Goal: Complete application form

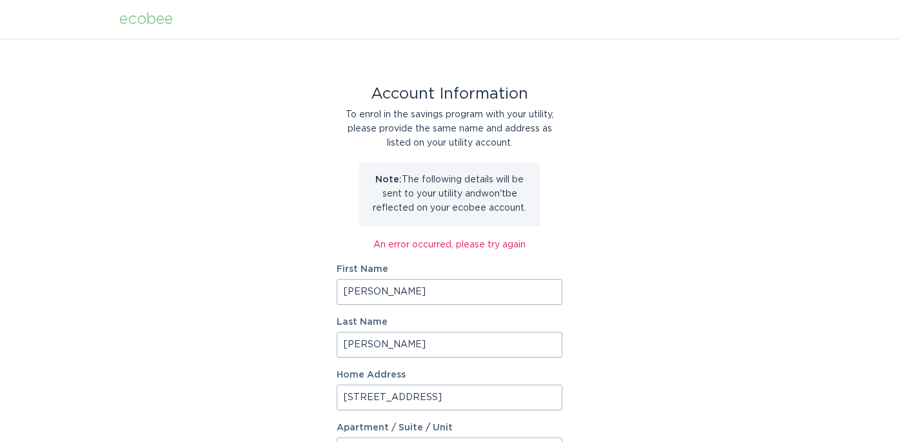
select select "US"
select select "FL"
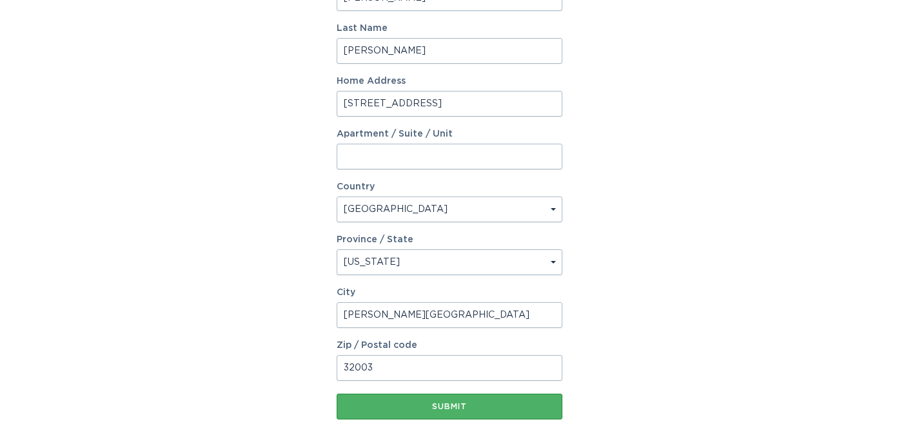
click at [446, 406] on div "Submit" at bounding box center [449, 407] width 213 height 8
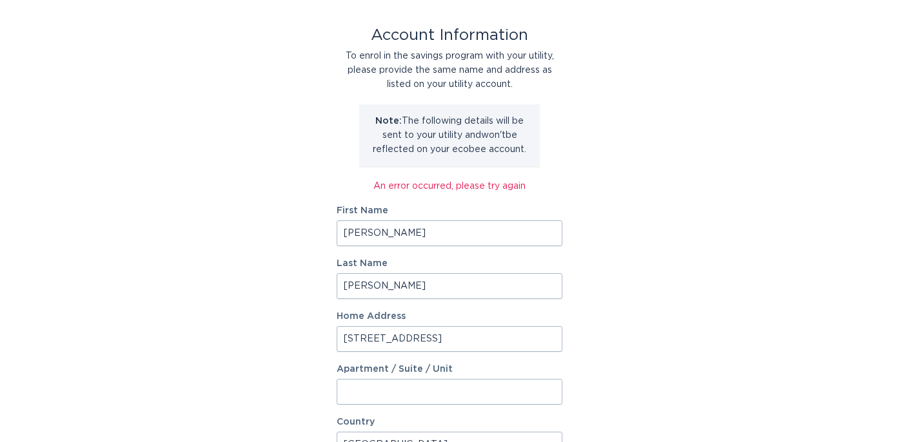
scroll to position [0, 0]
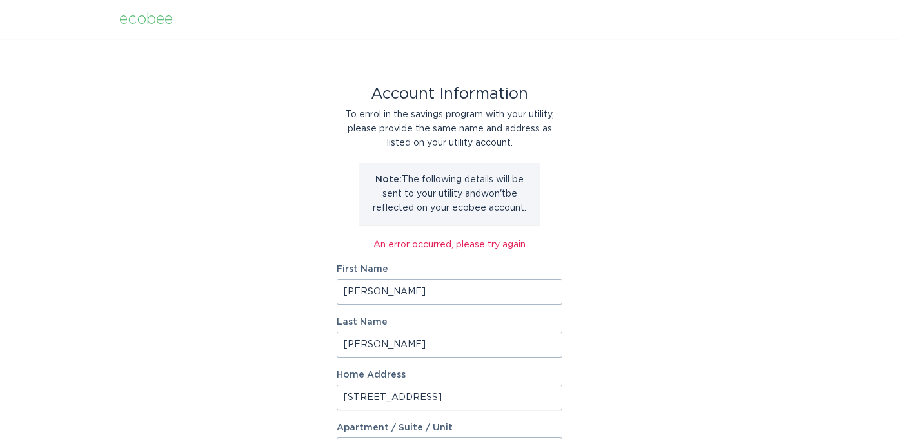
click at [415, 297] on input "[PERSON_NAME]" at bounding box center [450, 292] width 226 height 26
drag, startPoint x: 404, startPoint y: 293, endPoint x: 385, endPoint y: 290, distance: 19.6
click at [385, 290] on input "[PERSON_NAME]" at bounding box center [450, 292] width 226 height 26
type input "[PERSON_NAME]"
click at [344, 342] on input "[PERSON_NAME]" at bounding box center [450, 345] width 226 height 26
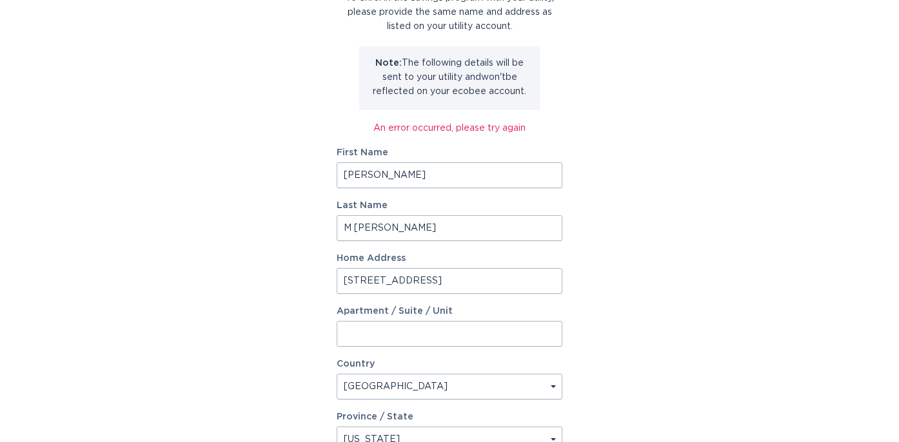
scroll to position [357, 0]
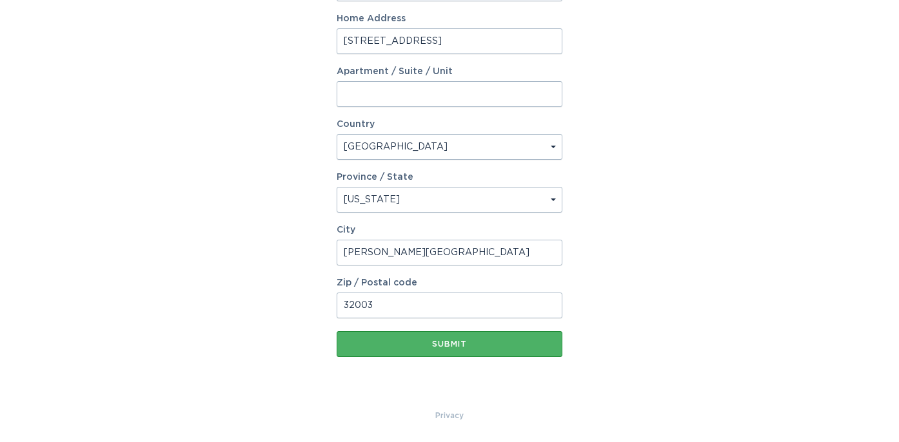
click at [466, 339] on button "Submit" at bounding box center [450, 344] width 226 height 26
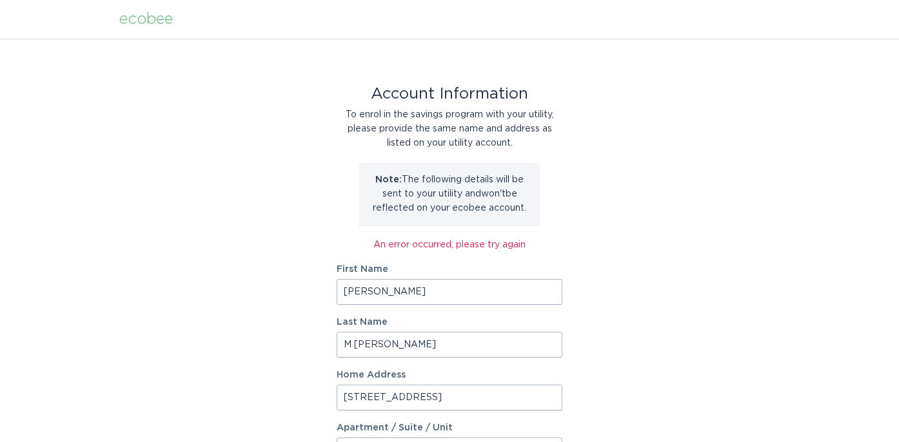
click at [355, 338] on input "M Logue" at bounding box center [450, 345] width 226 height 26
click at [358, 340] on input "M Logue" at bounding box center [450, 345] width 226 height 26
drag, startPoint x: 356, startPoint y: 340, endPoint x: 328, endPoint y: 338, distance: 27.8
click at [328, 338] on div "Account Information To enrol in the savings program with your utility, please p…" at bounding box center [449, 402] width 899 height 727
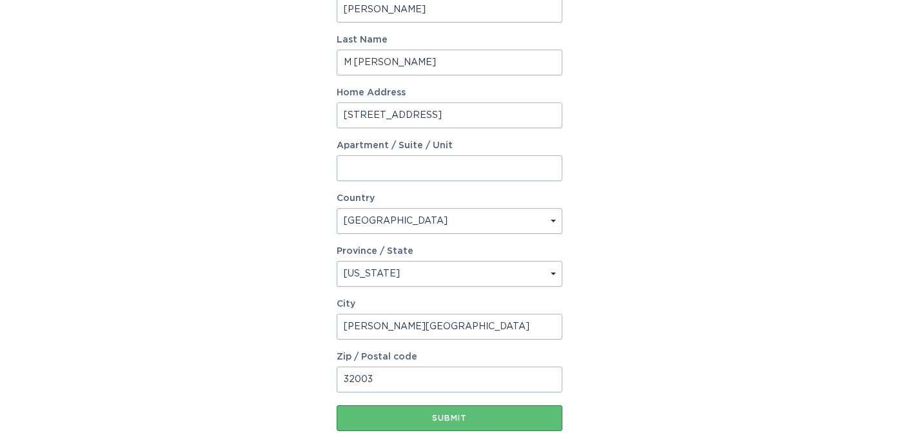
scroll to position [357, 0]
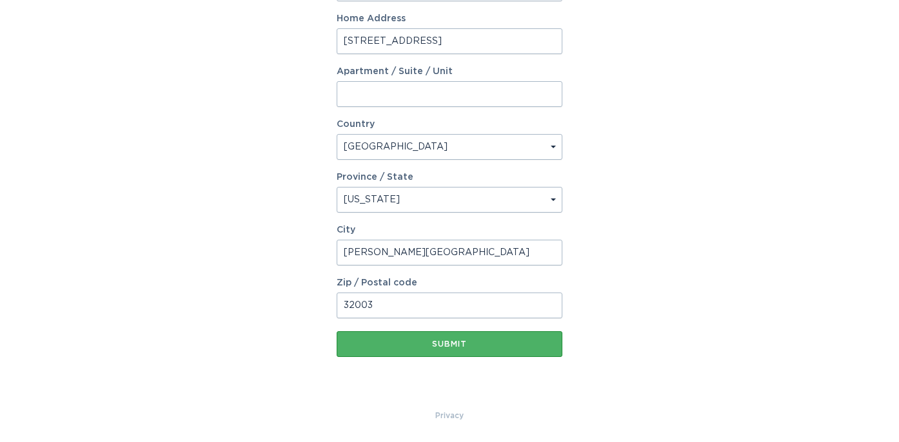
click at [460, 346] on div "Submit" at bounding box center [449, 344] width 213 height 8
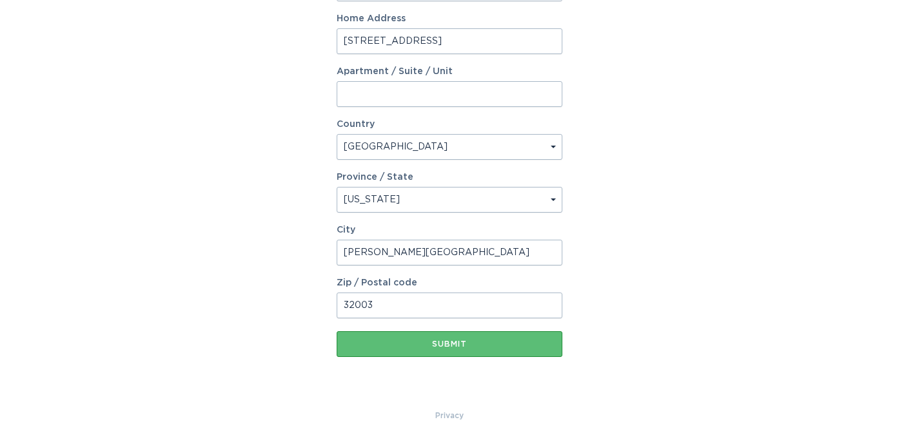
scroll to position [0, 0]
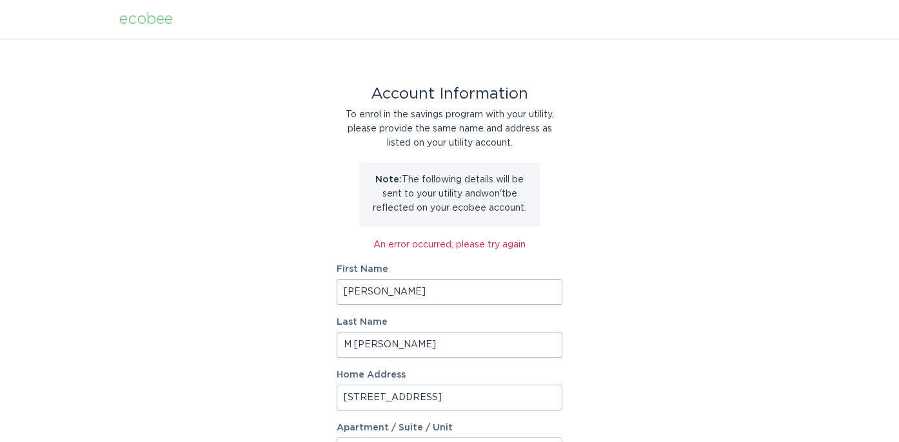
click at [353, 341] on input "M Logue" at bounding box center [450, 345] width 226 height 26
type input "[PERSON_NAME]"
click at [630, 261] on div "Account Information To enrol in the savings program with your utility, please p…" at bounding box center [449, 402] width 899 height 727
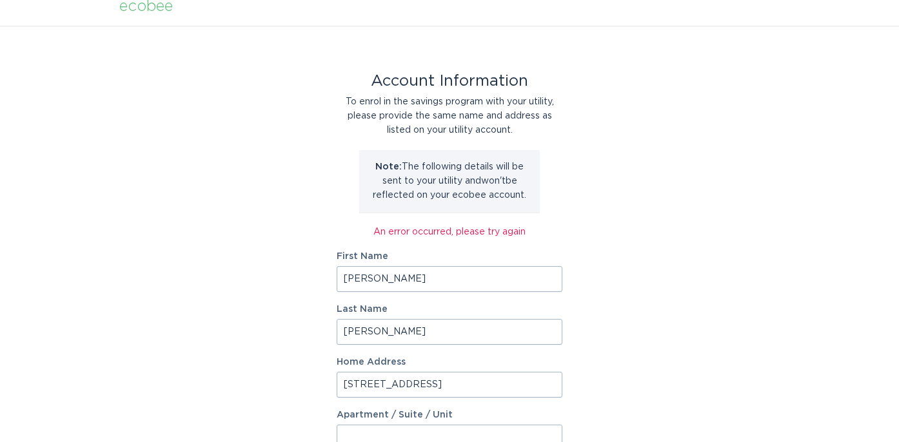
scroll to position [13, 0]
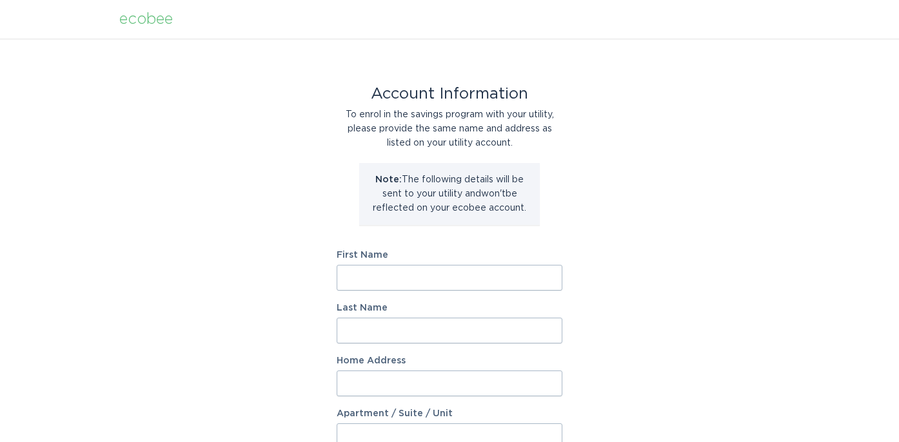
click at [439, 271] on input "First Name" at bounding box center [450, 278] width 226 height 26
type input "[PERSON_NAME]"
click at [406, 337] on input "Last Name" at bounding box center [450, 331] width 226 height 26
type input "[PERSON_NAME]"
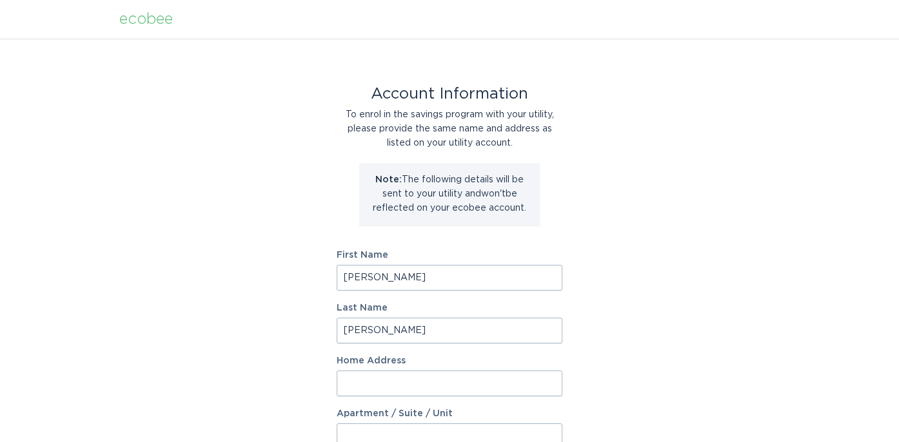
type input "1713 RIVER HILLS DR"
select select "US"
type input "[PERSON_NAME][GEOGRAPHIC_DATA]"
type input "32003"
select select "FL"
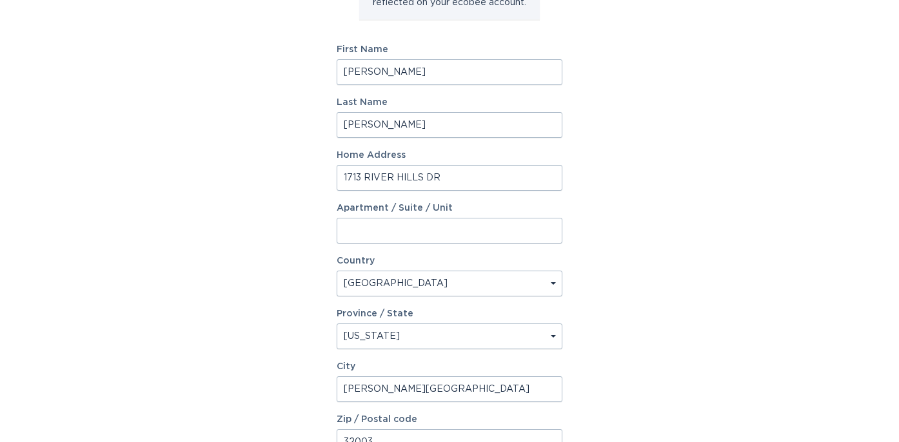
scroll to position [208, 0]
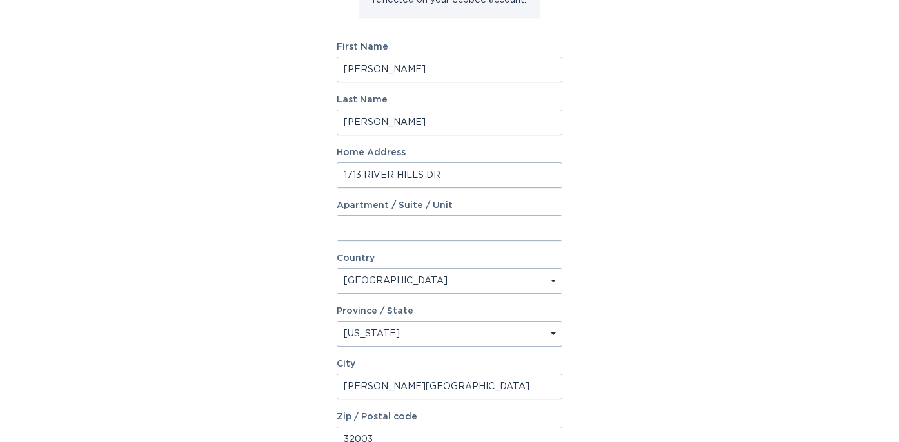
drag, startPoint x: 403, startPoint y: 386, endPoint x: 283, endPoint y: 373, distance: 120.6
click at [283, 373] on div "Account Information To enrol in the savings program with your utility, please p…" at bounding box center [449, 186] width 899 height 712
drag, startPoint x: 349, startPoint y: 388, endPoint x: 338, endPoint y: 384, distance: 12.0
click at [340, 384] on input "[GEOGRAPHIC_DATA]" at bounding box center [450, 387] width 226 height 26
drag, startPoint x: 385, startPoint y: 389, endPoint x: 378, endPoint y: 389, distance: 7.1
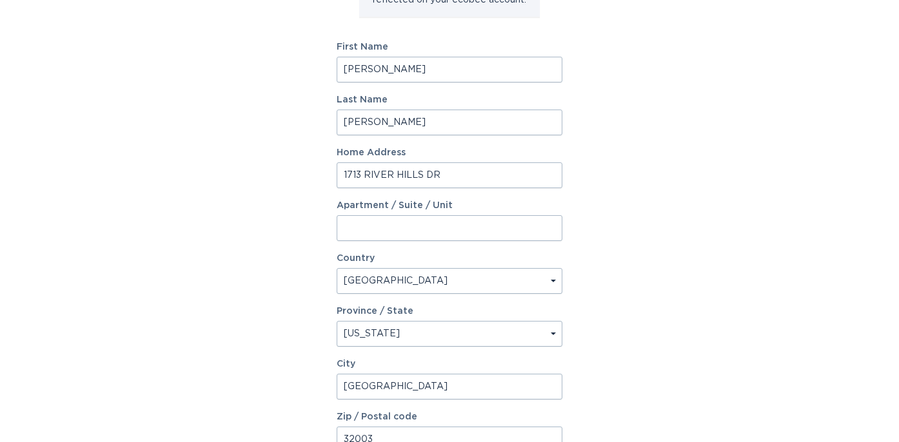
click at [378, 389] on input "[GEOGRAPHIC_DATA]" at bounding box center [450, 387] width 226 height 26
click at [379, 377] on input "OrangePark" at bounding box center [450, 387] width 226 height 26
click at [377, 389] on input "OrangePark" at bounding box center [450, 388] width 226 height 26
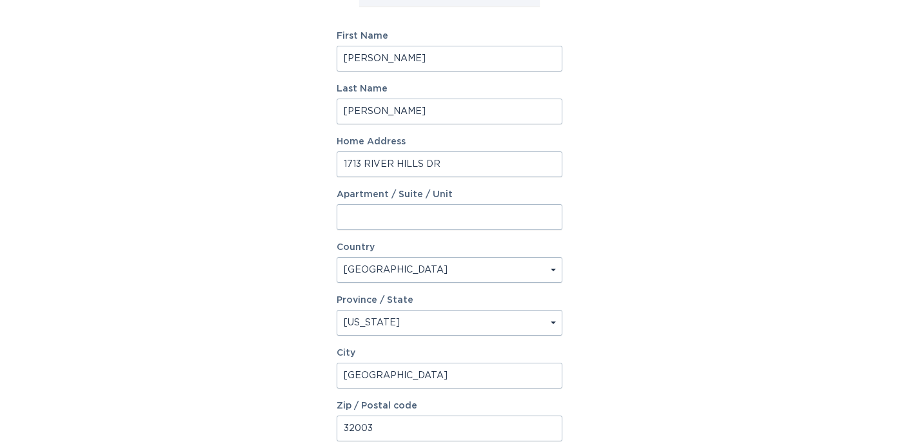
scroll to position [342, 0]
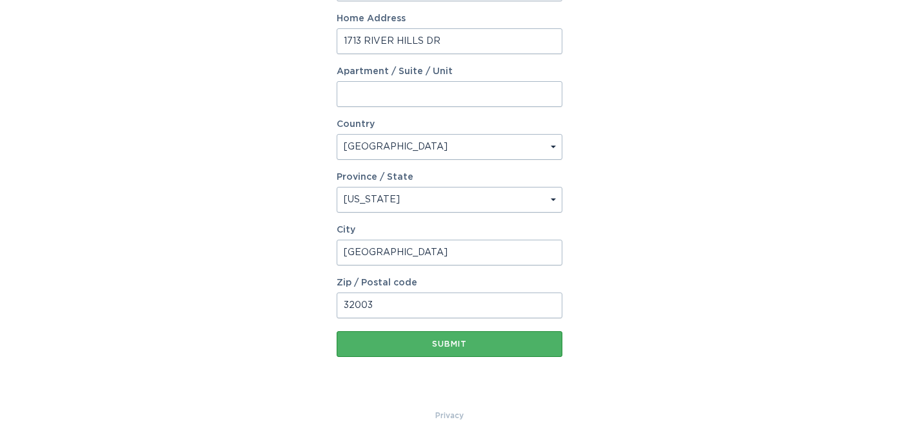
click at [449, 349] on button "Submit" at bounding box center [450, 344] width 226 height 26
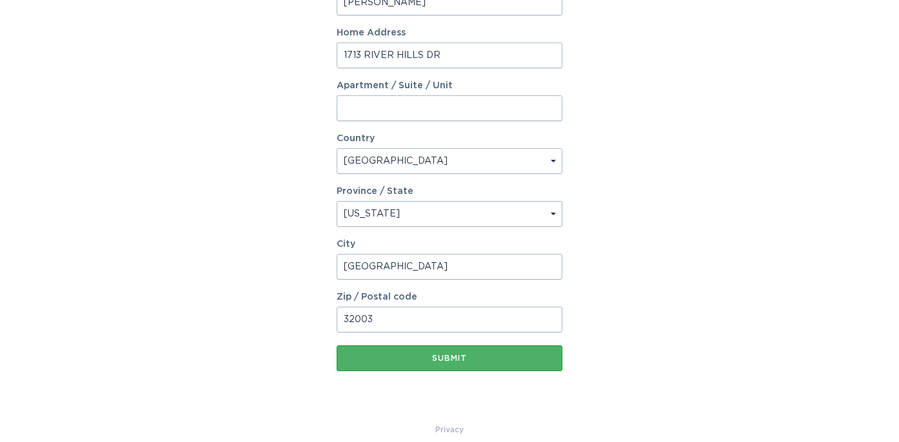
scroll to position [357, 0]
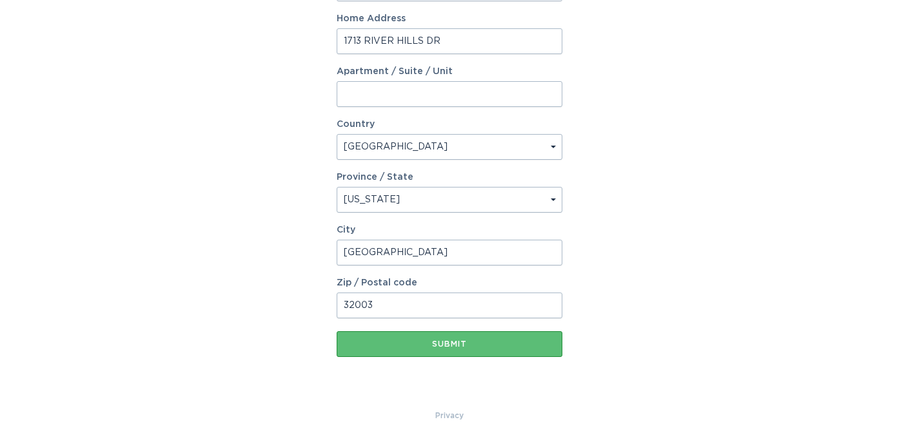
drag, startPoint x: 409, startPoint y: 251, endPoint x: 248, endPoint y: 235, distance: 162.0
click at [248, 235] on div "Account Information To enrol in the savings program with your utility, please p…" at bounding box center [449, 45] width 899 height 727
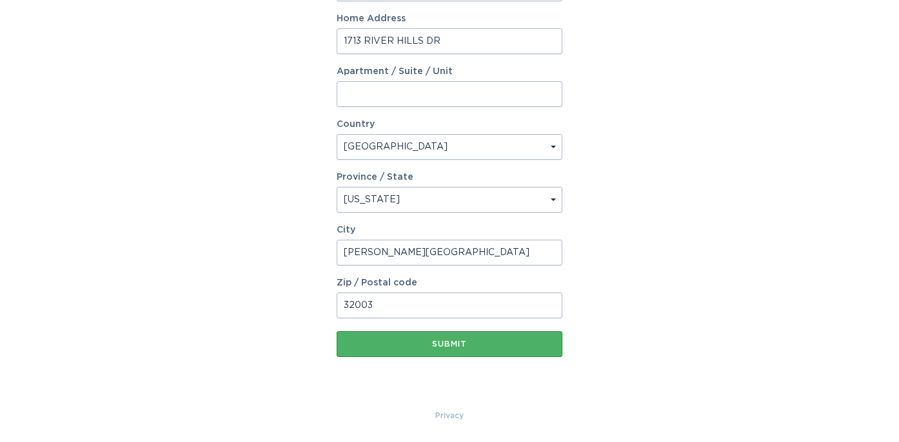
click at [467, 345] on div "Submit" at bounding box center [449, 344] width 213 height 8
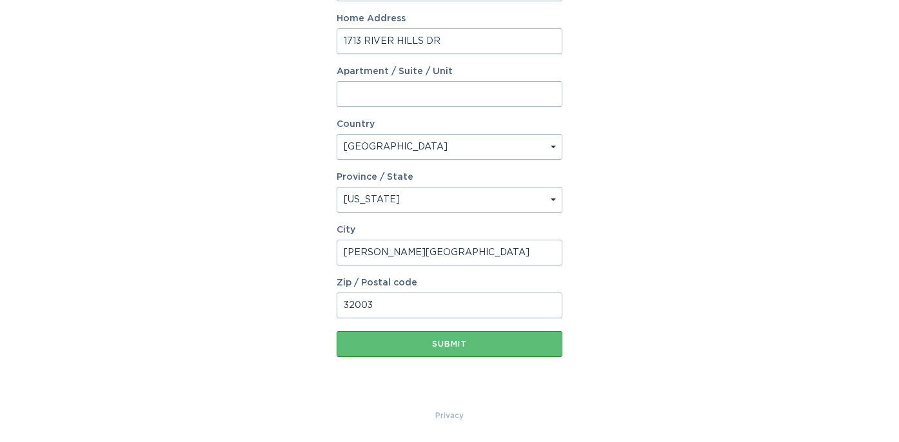
click at [402, 255] on input "[PERSON_NAME][GEOGRAPHIC_DATA]" at bounding box center [450, 253] width 226 height 26
type input "[PERSON_NAME][GEOGRAPHIC_DATA]"
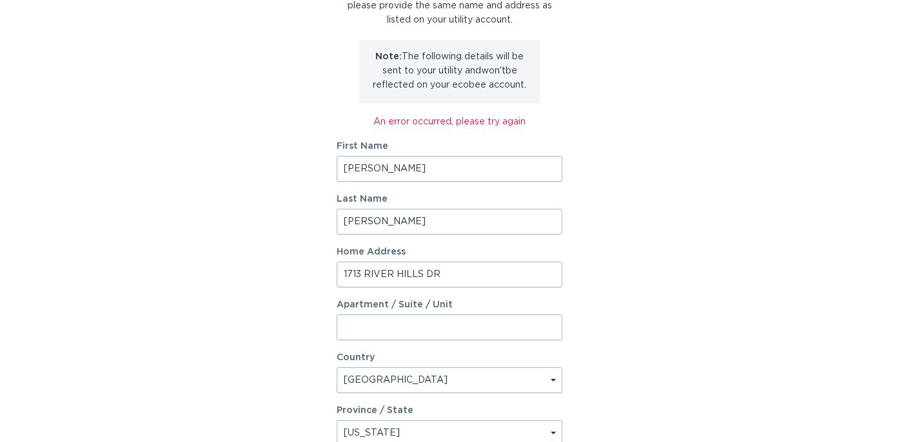
click at [417, 172] on input "[PERSON_NAME]" at bounding box center [450, 169] width 226 height 26
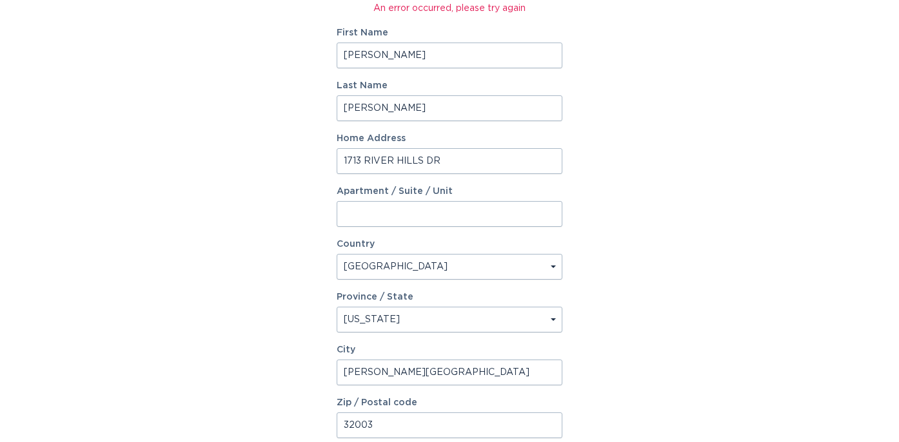
scroll to position [357, 0]
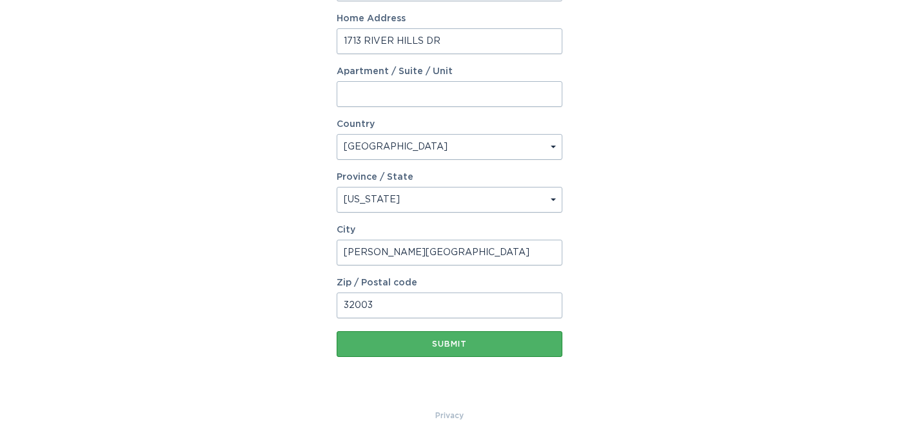
type input "[PERSON_NAME]"
click at [451, 348] on div "Submit" at bounding box center [449, 344] width 213 height 8
click at [451, 348] on div "Submit" at bounding box center [449, 344] width 213 height 13
